Goal: Task Accomplishment & Management: Complete application form

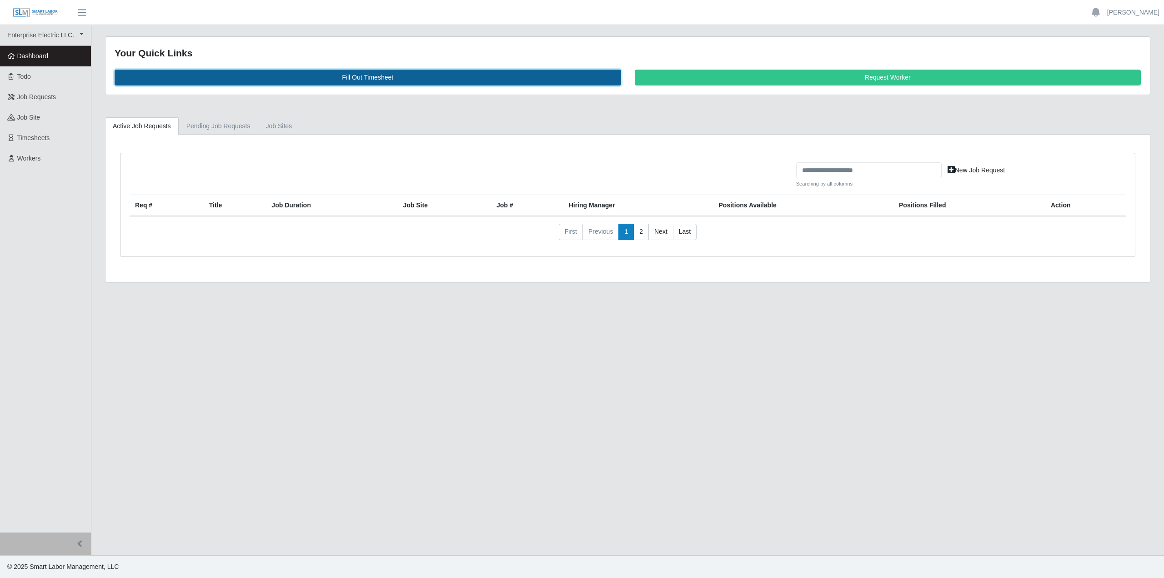
click at [370, 80] on link "Fill Out Timesheet" at bounding box center [368, 78] width 507 height 16
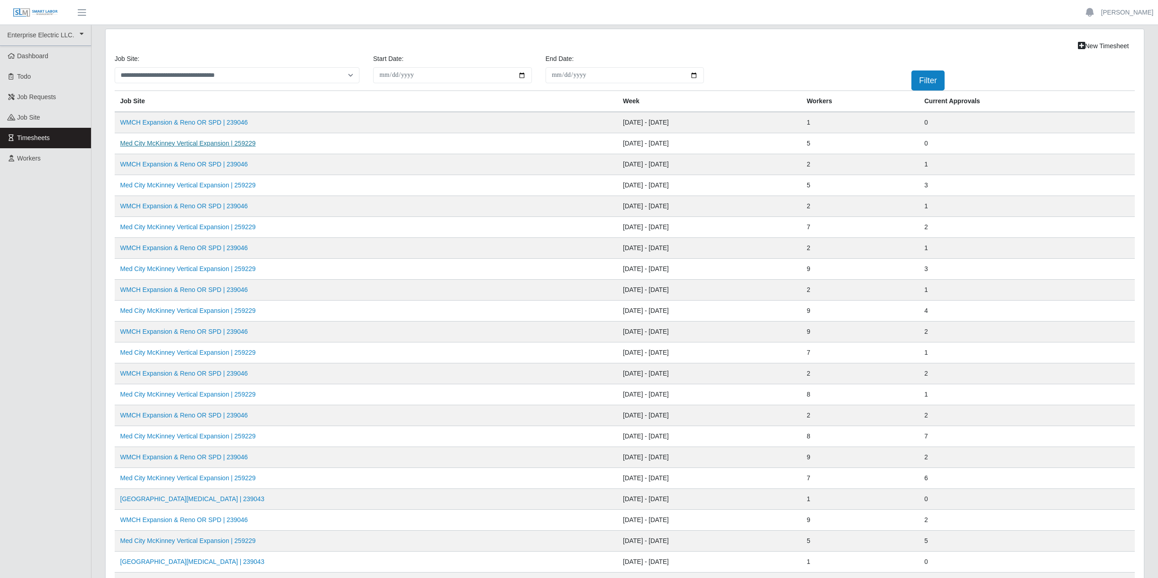
click at [186, 146] on link "Med City McKinney Vertical Expansion | 259229" at bounding box center [188, 143] width 136 height 7
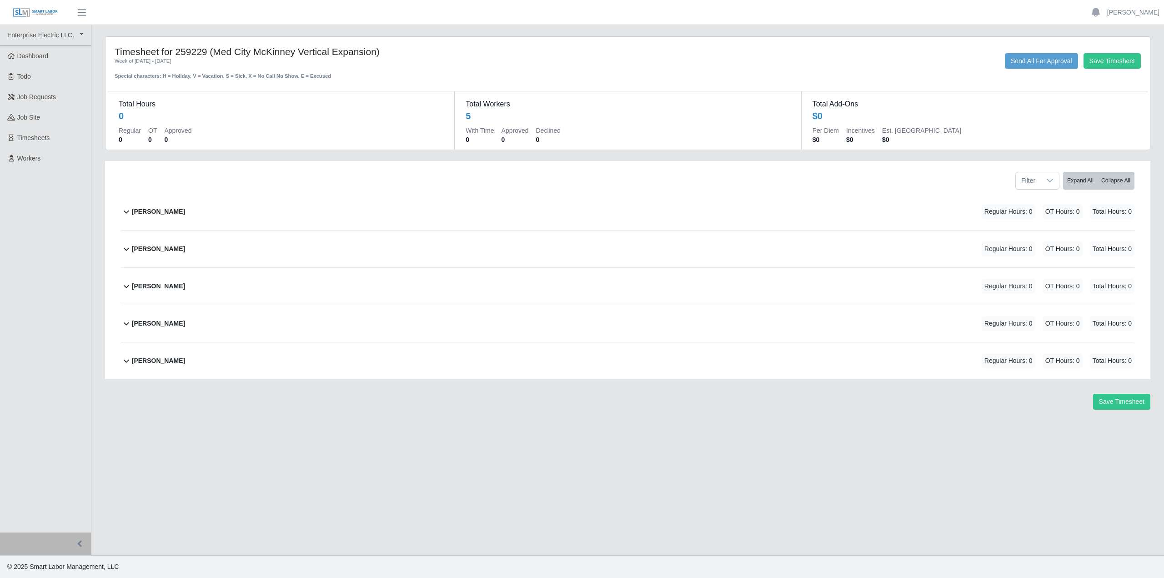
click at [124, 211] on icon at bounding box center [126, 211] width 11 height 11
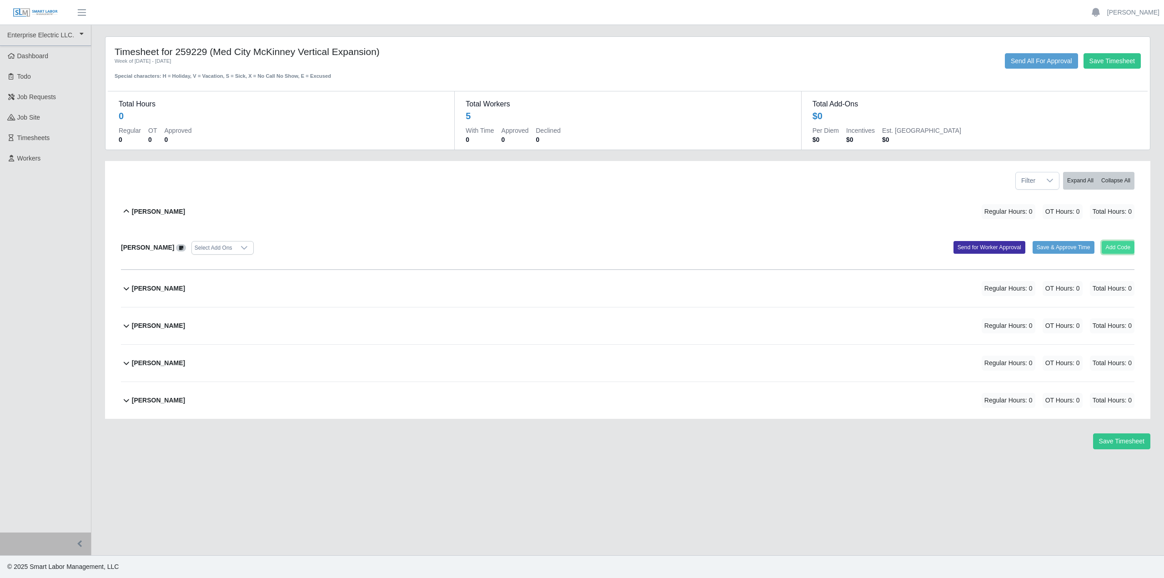
click at [1117, 248] on button "Add Code" at bounding box center [1118, 247] width 33 height 13
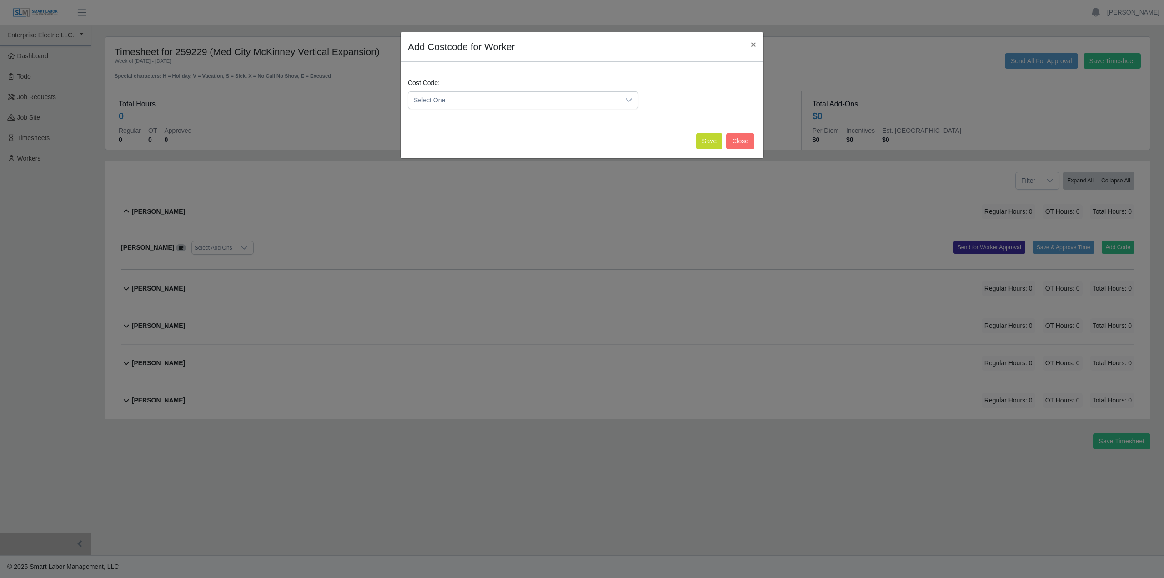
click at [627, 102] on icon at bounding box center [628, 99] width 7 height 7
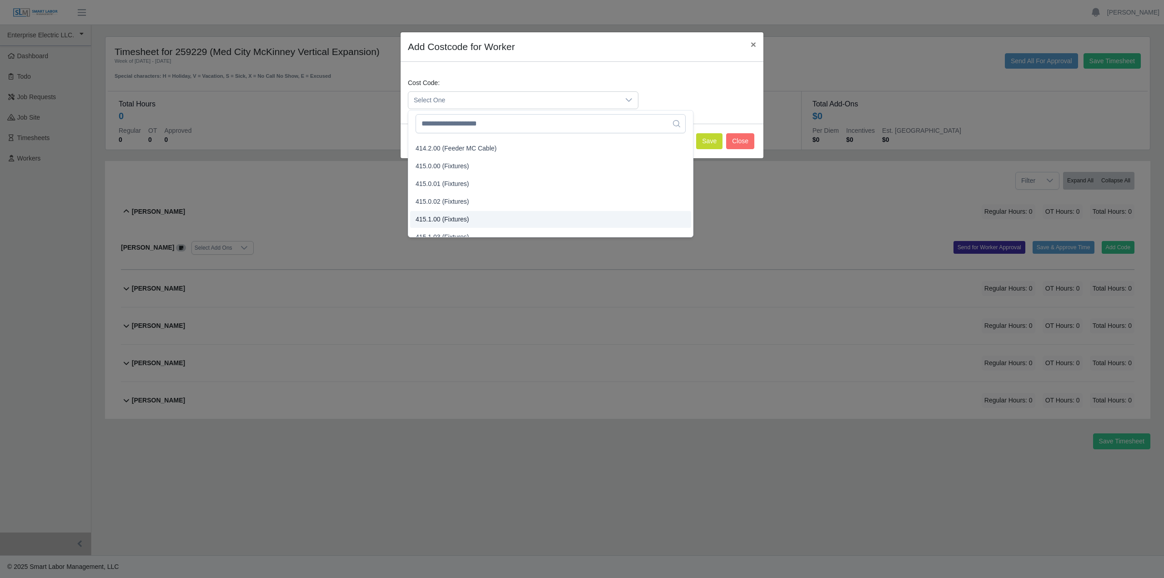
scroll to position [273, 0]
